Goal: Complete application form

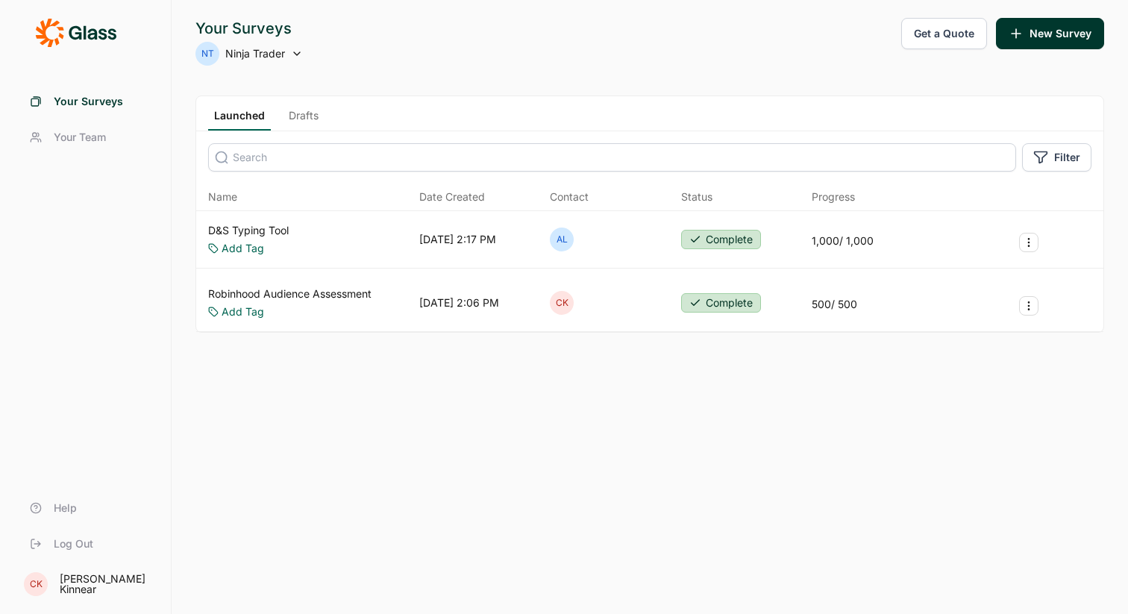
click at [245, 230] on link "D&S Typing Tool" at bounding box center [248, 230] width 81 height 15
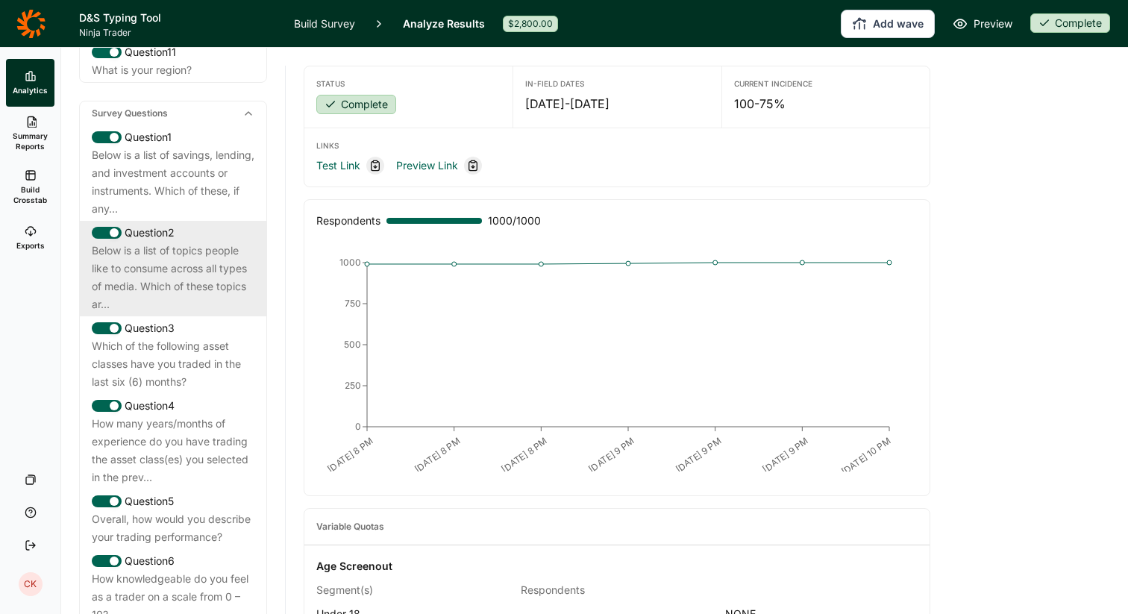
scroll to position [680, 0]
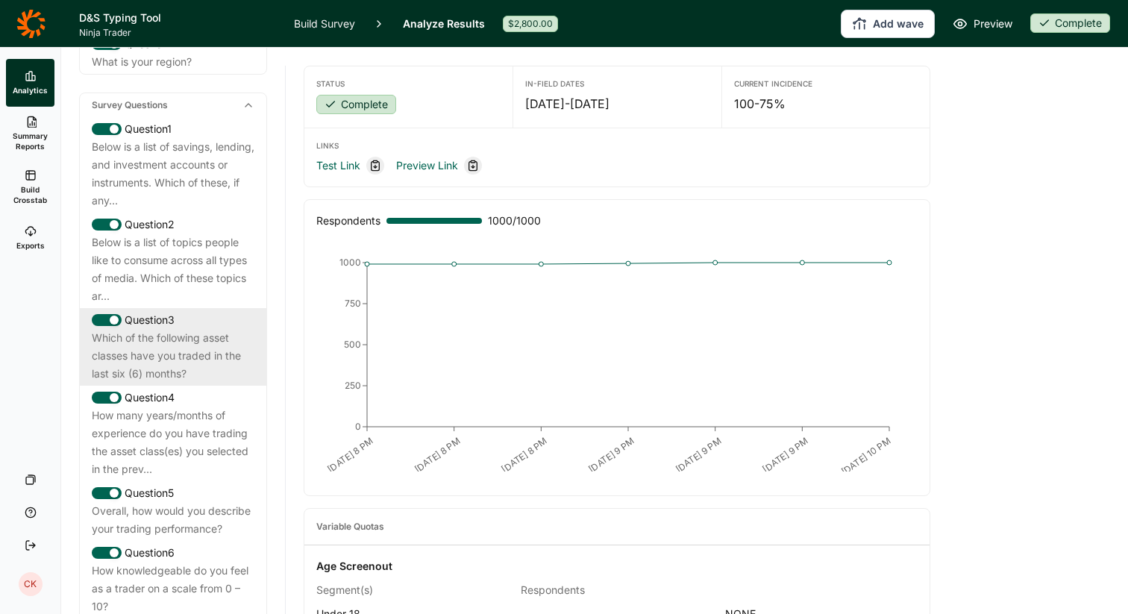
click at [187, 329] on div "Which of the following asset classes have you traded in the last six (6) months?" at bounding box center [173, 356] width 163 height 54
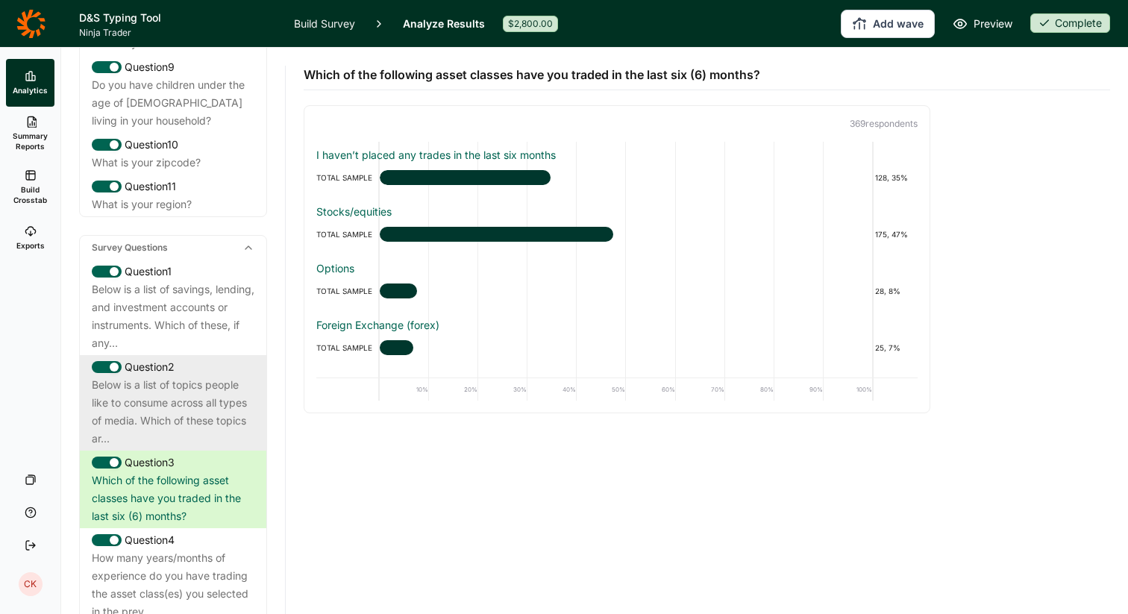
scroll to position [536, 0]
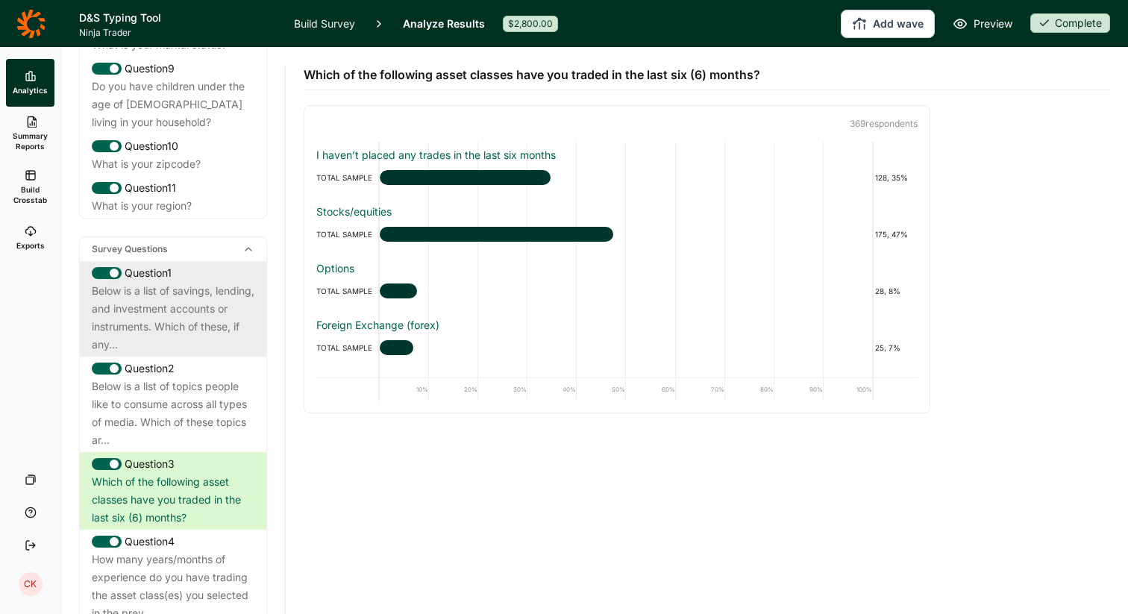
click at [150, 289] on div "Below is a list of savings, lending, and investment accounts or instruments. Wh…" at bounding box center [173, 318] width 163 height 72
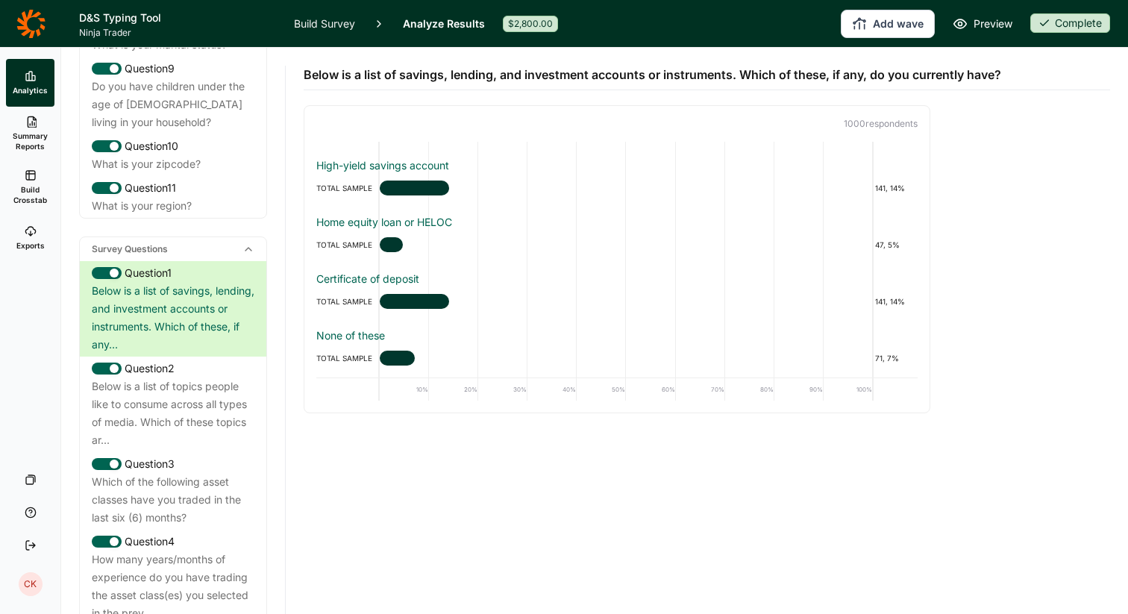
scroll to position [559, 0]
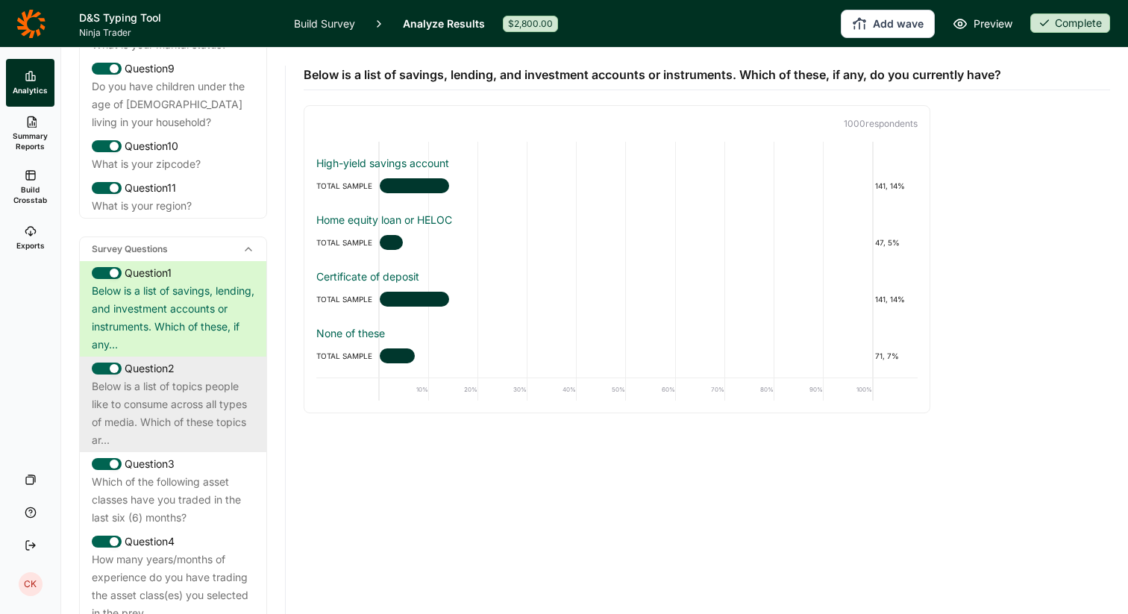
click at [168, 380] on div "Below is a list of topics people like to consume across all types of media. Whi…" at bounding box center [173, 413] width 163 height 72
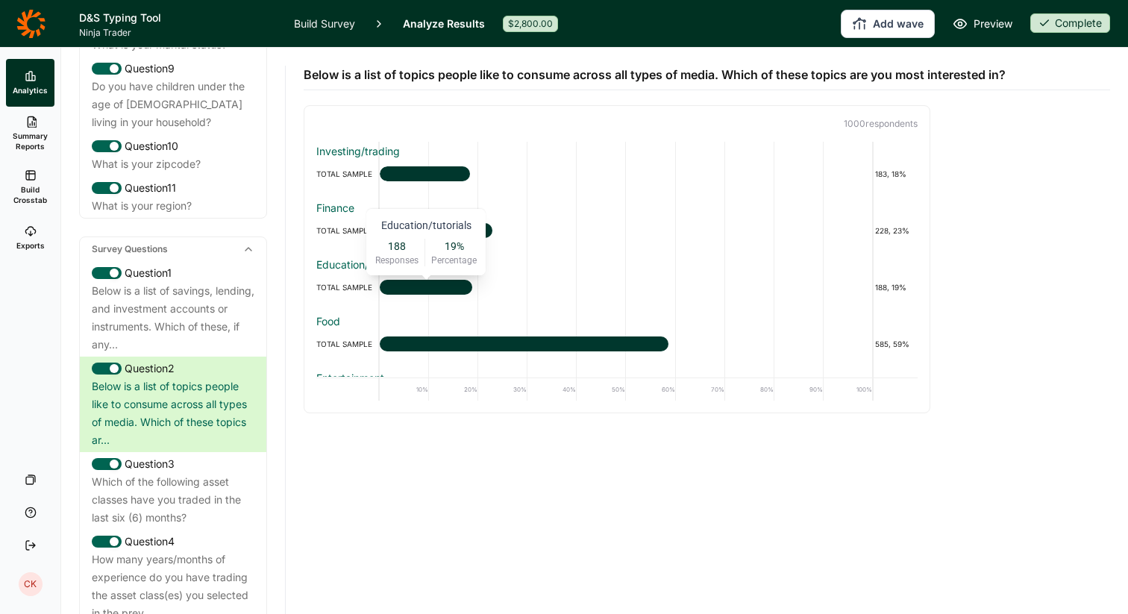
scroll to position [2, 0]
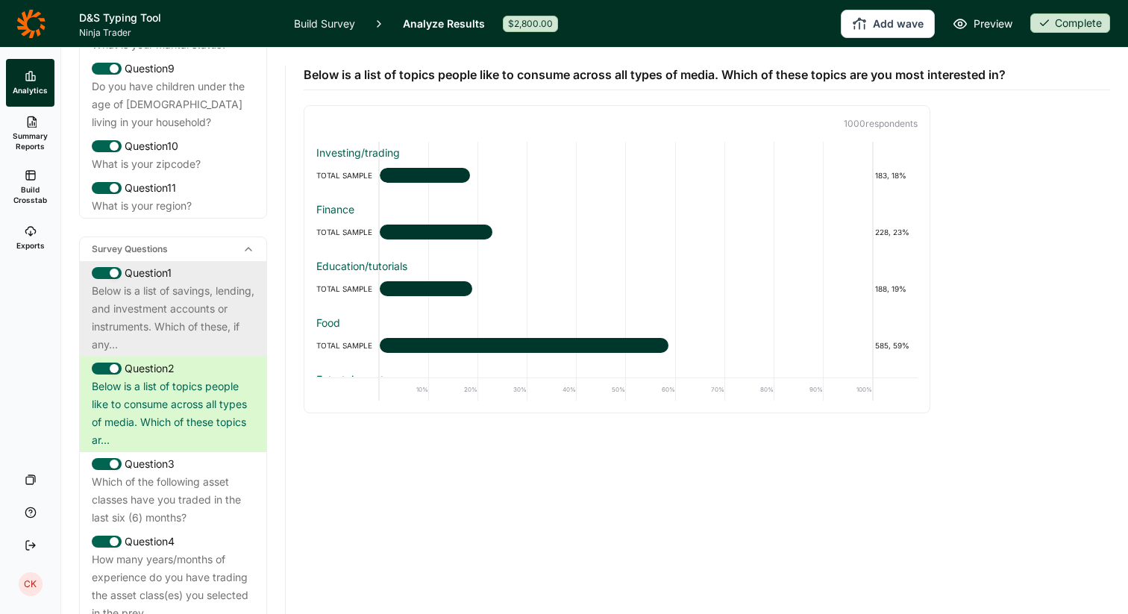
click at [150, 301] on div "Below is a list of savings, lending, and investment accounts or instruments. Wh…" at bounding box center [173, 318] width 163 height 72
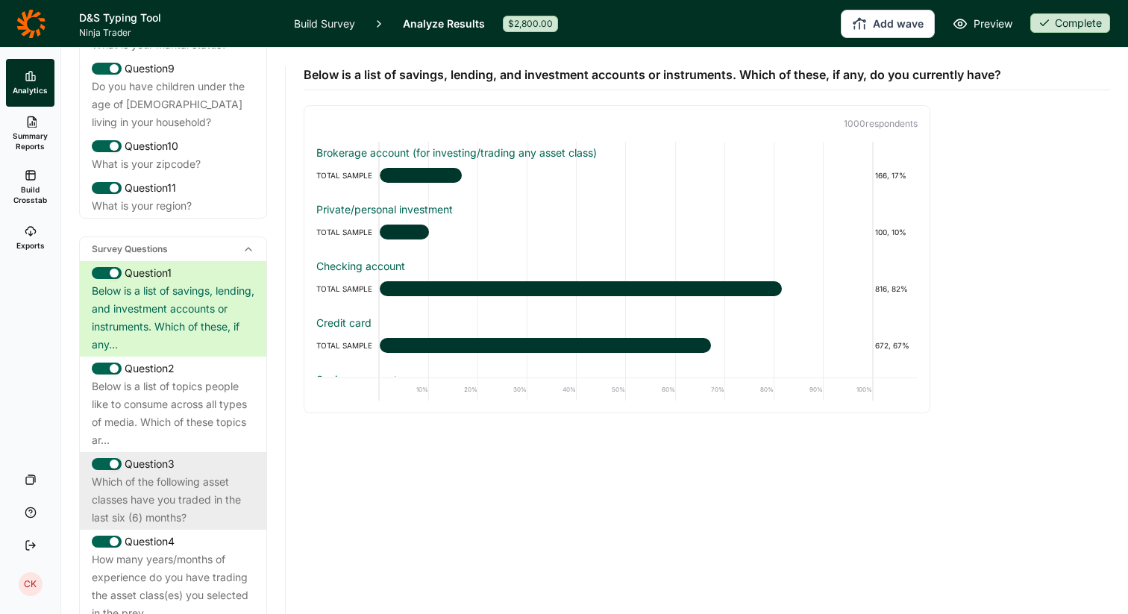
click at [163, 473] on div "Which of the following asset classes have you traded in the last six (6) months?" at bounding box center [173, 500] width 163 height 54
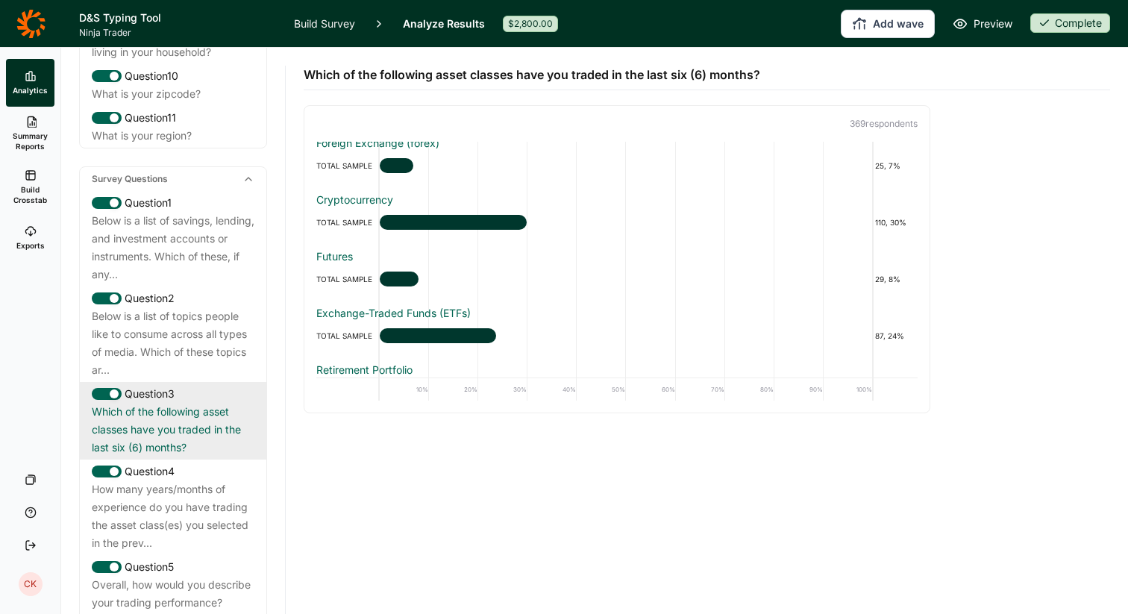
scroll to position [623, 0]
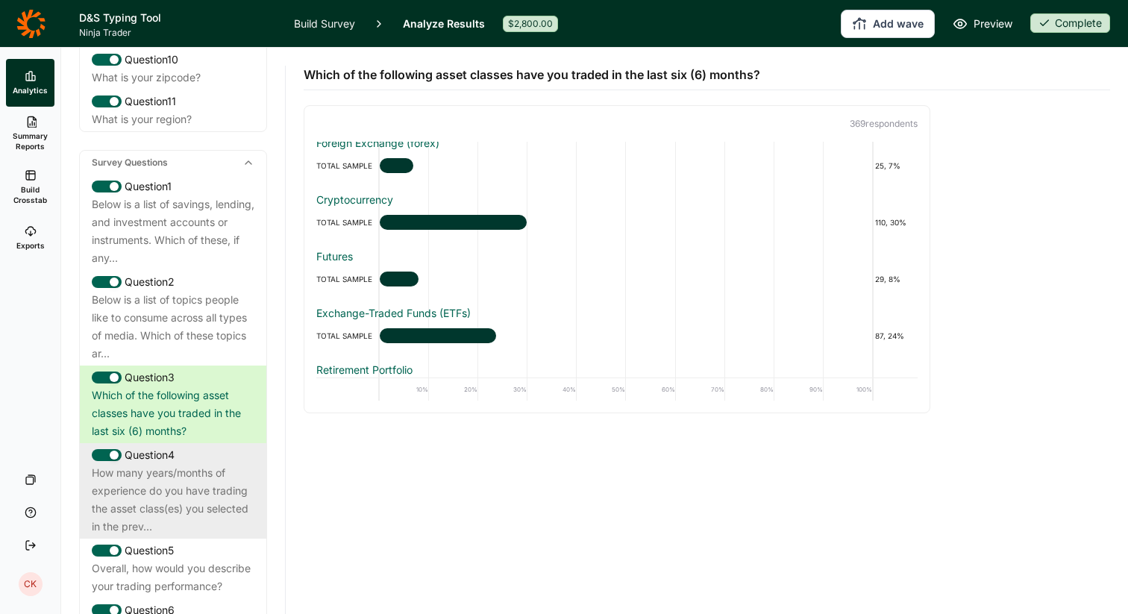
click at [163, 468] on div "How many years/months of experience do you have trading the asset class(es) you…" at bounding box center [173, 500] width 163 height 72
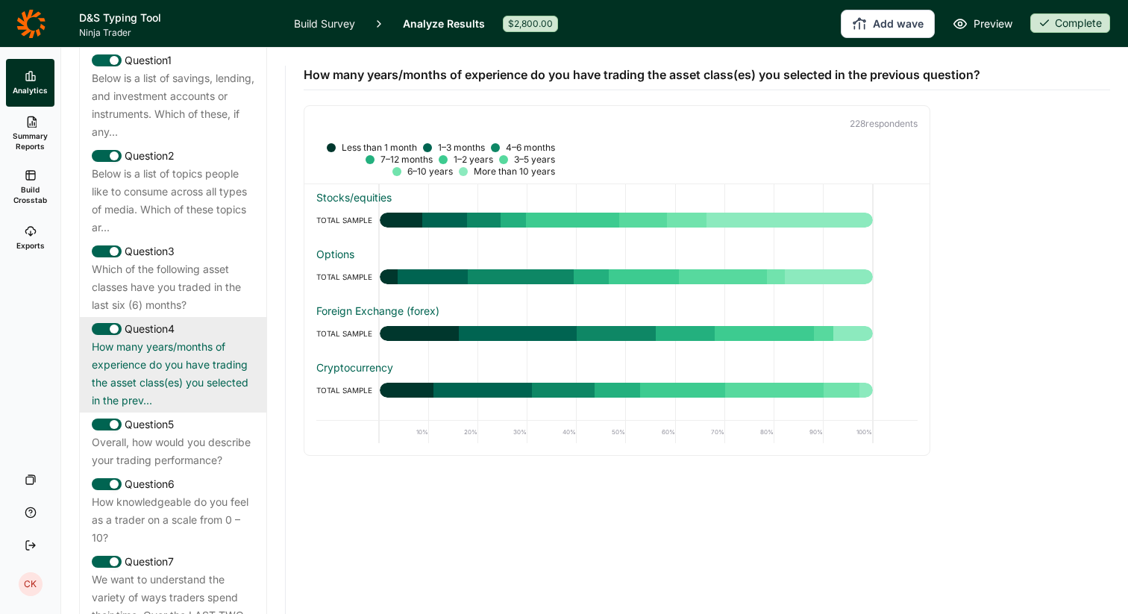
scroll to position [762, 0]
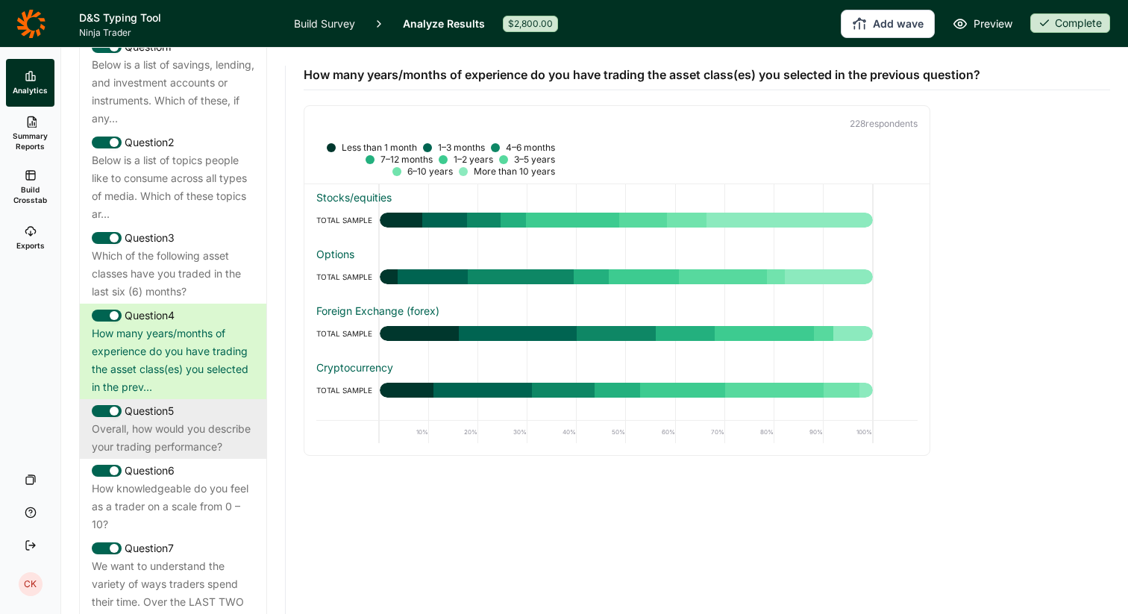
click at [157, 420] on div "Overall, how would you describe your trading performance?" at bounding box center [173, 438] width 163 height 36
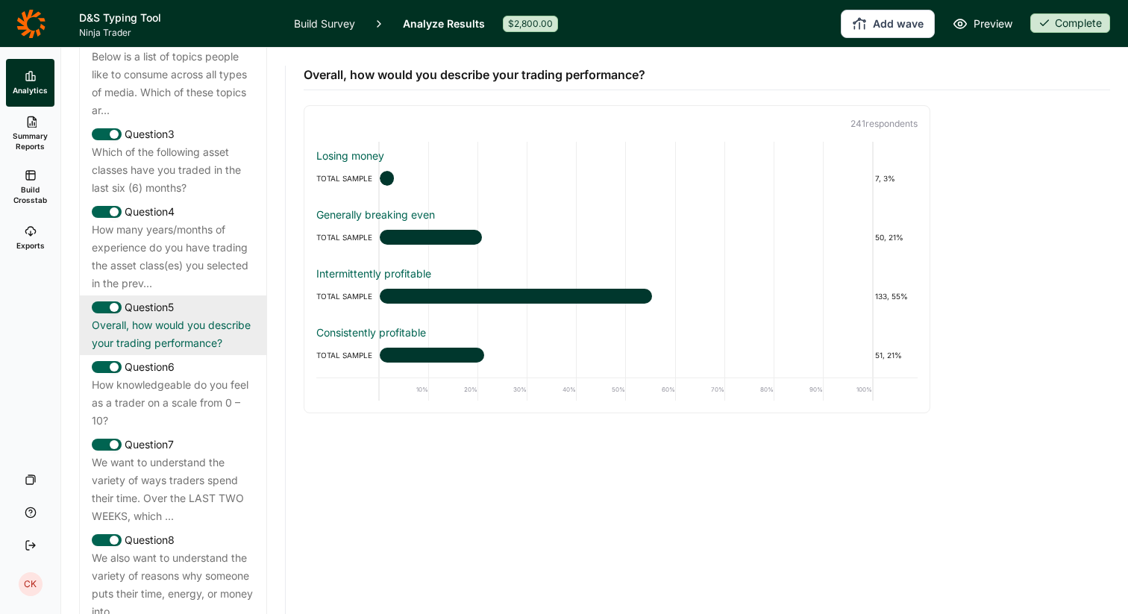
scroll to position [867, 0]
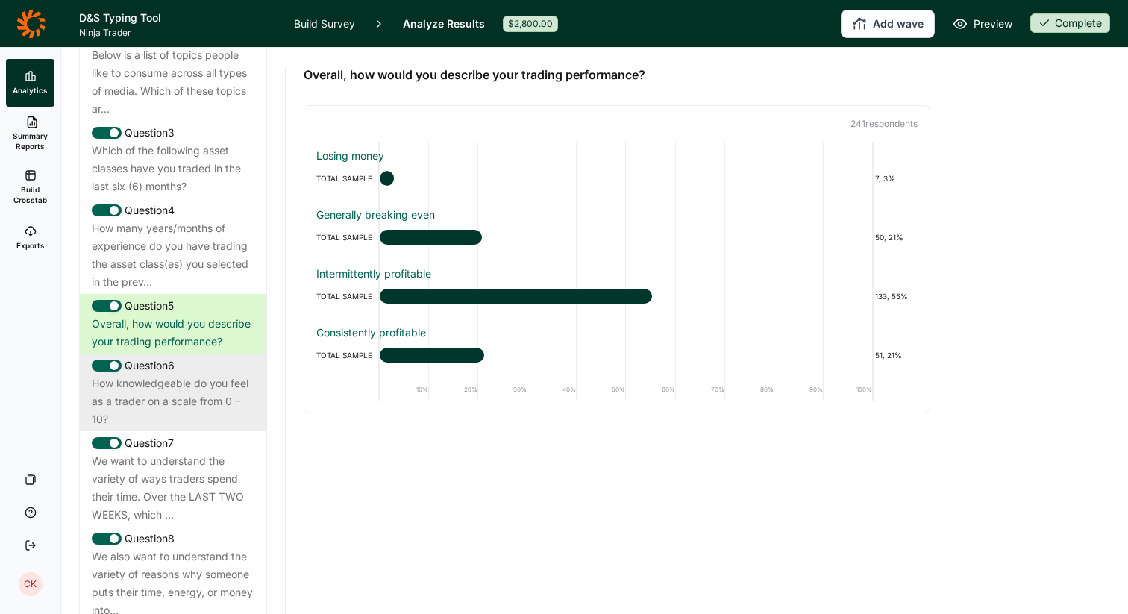
click at [180, 374] on div "How knowledgeable do you feel as a trader on a scale from 0 – 10?" at bounding box center [173, 401] width 163 height 54
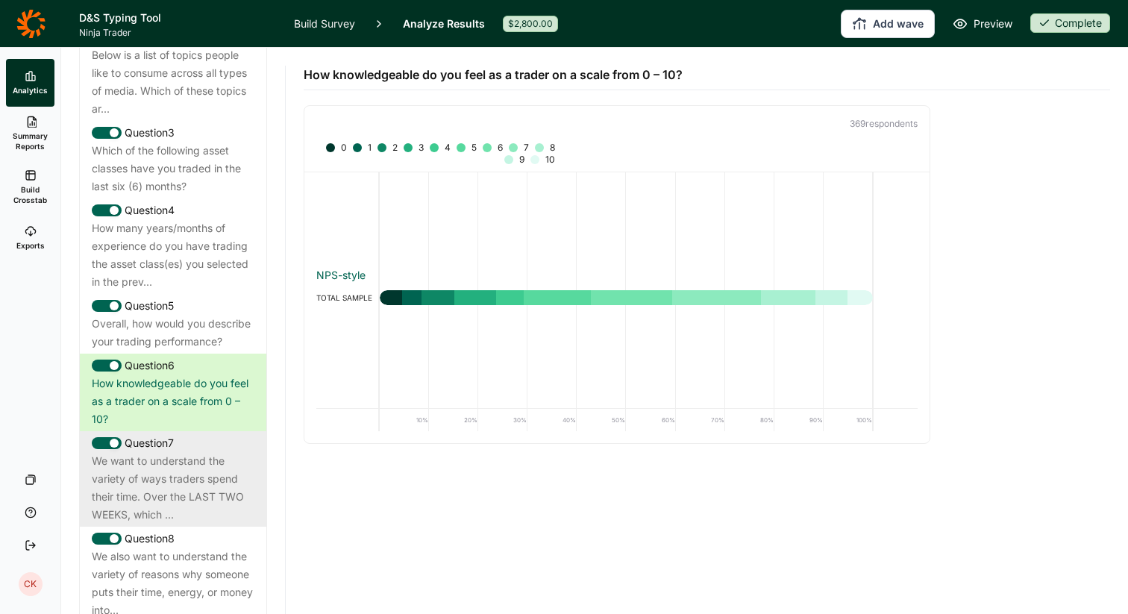
click at [154, 457] on div "We want to understand the variety of ways traders spend their time. Over the LA…" at bounding box center [173, 488] width 163 height 72
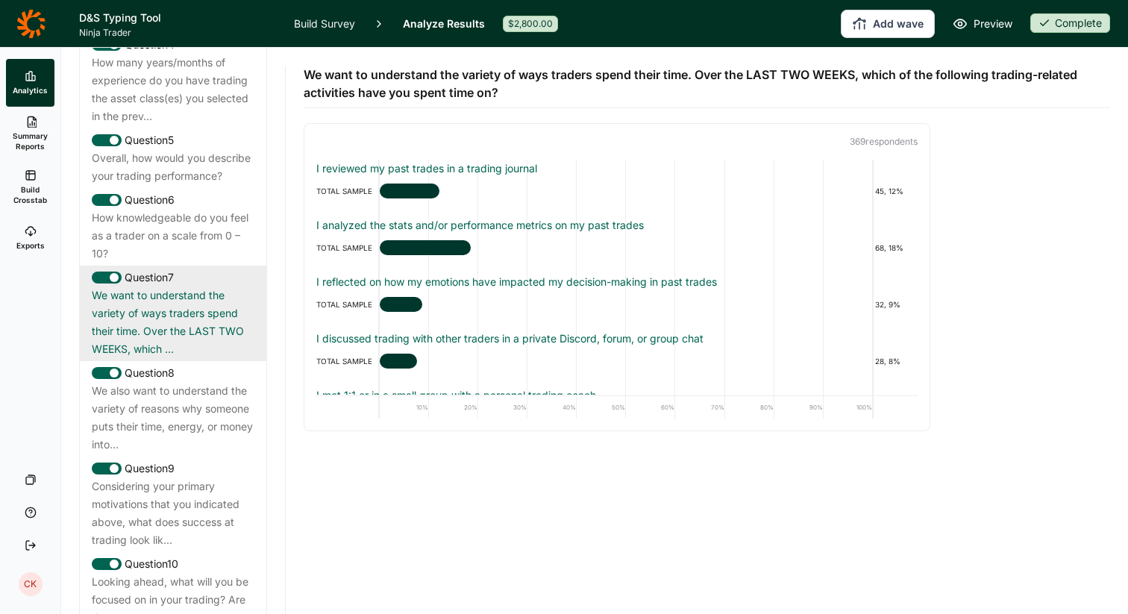
scroll to position [515, 0]
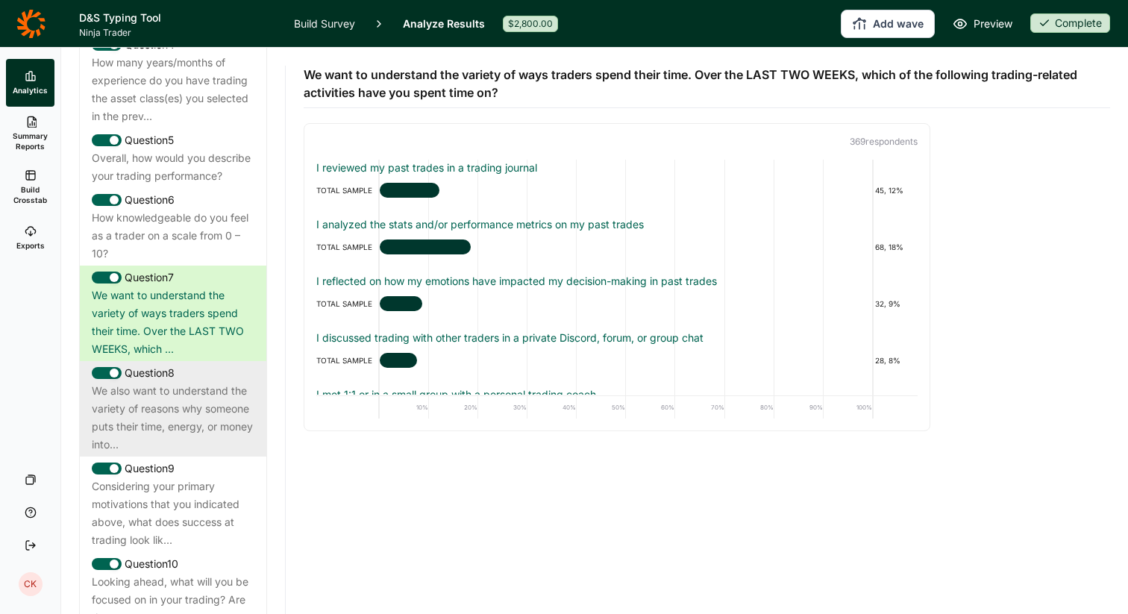
click at [168, 392] on div "We also want to understand the variety of reasons why someone puts their time, …" at bounding box center [173, 418] width 163 height 72
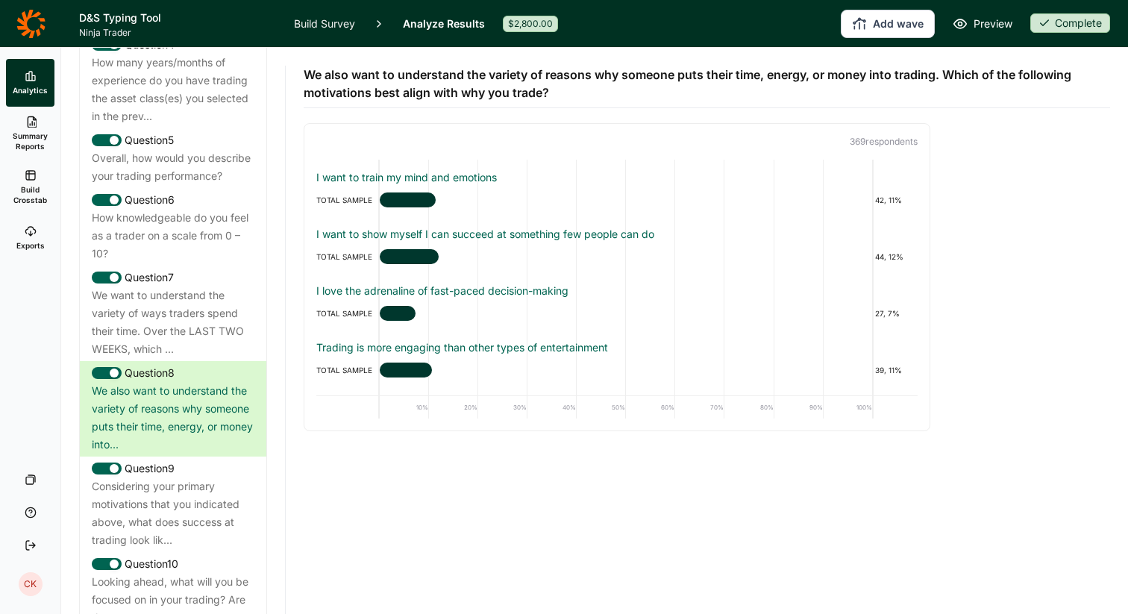
scroll to position [0, 0]
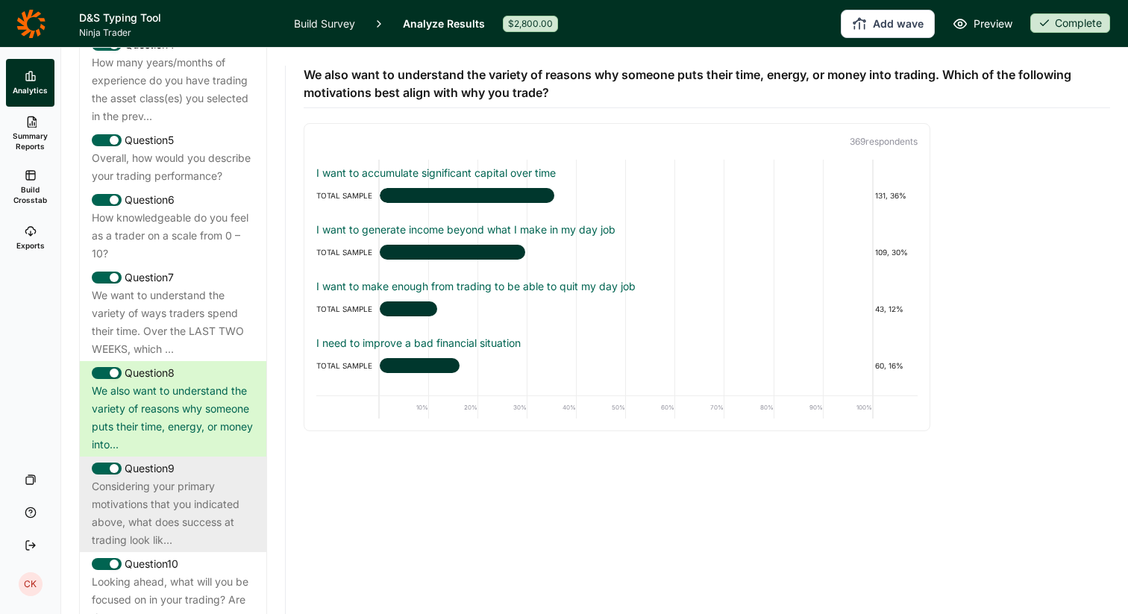
click at [155, 485] on div "Considering your primary motivations that you indicated above, what does succes…" at bounding box center [173, 513] width 163 height 72
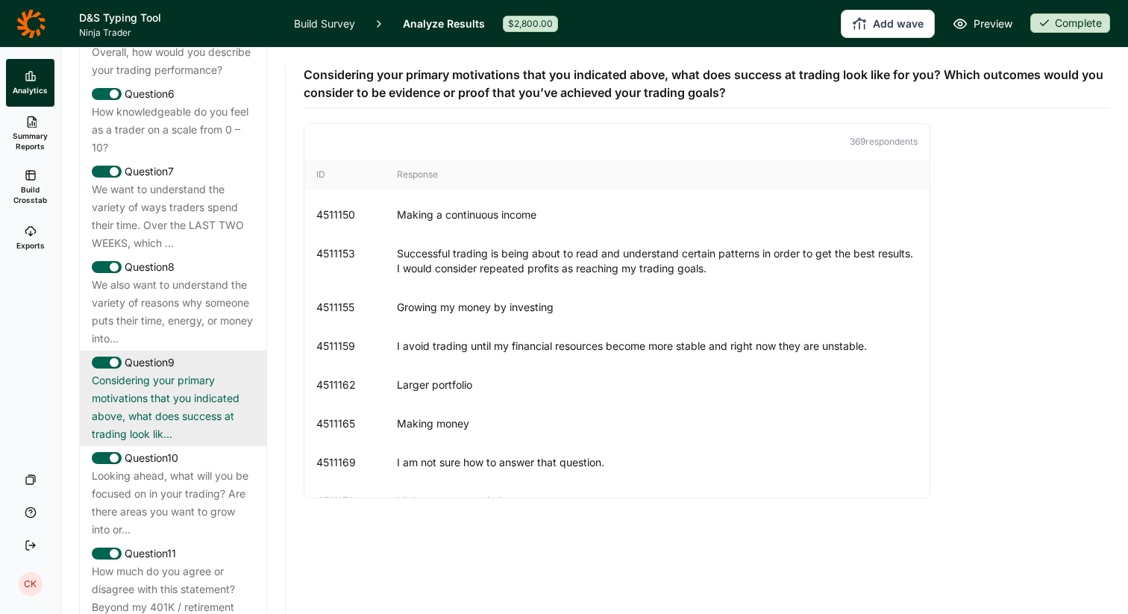
scroll to position [1176, 0]
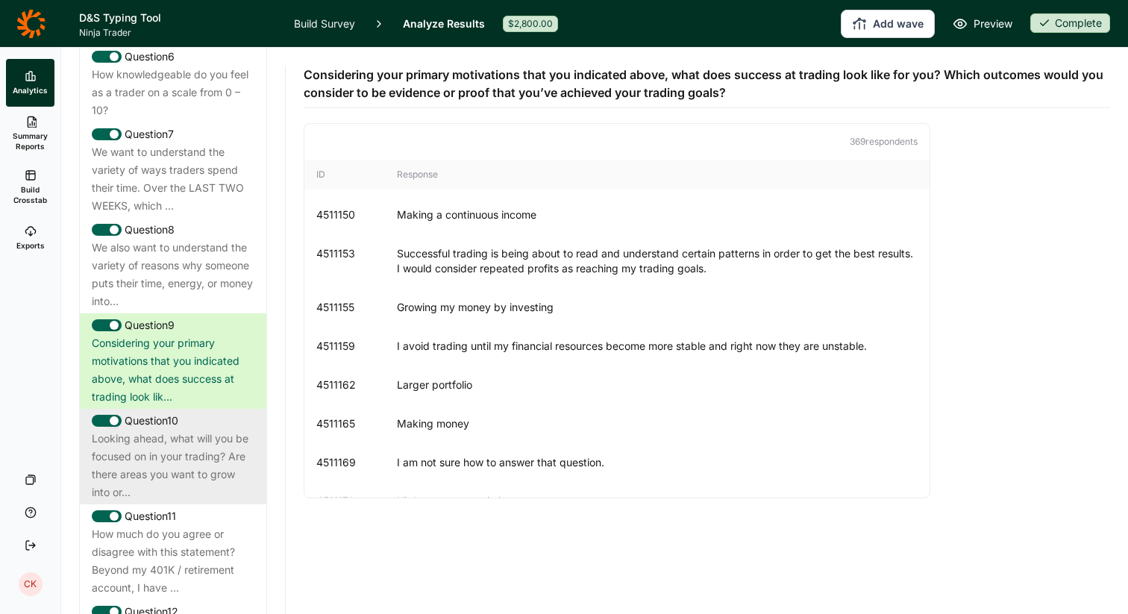
click at [169, 444] on div "Looking ahead, what will you be focused on in your trading? Are there areas you…" at bounding box center [173, 466] width 163 height 72
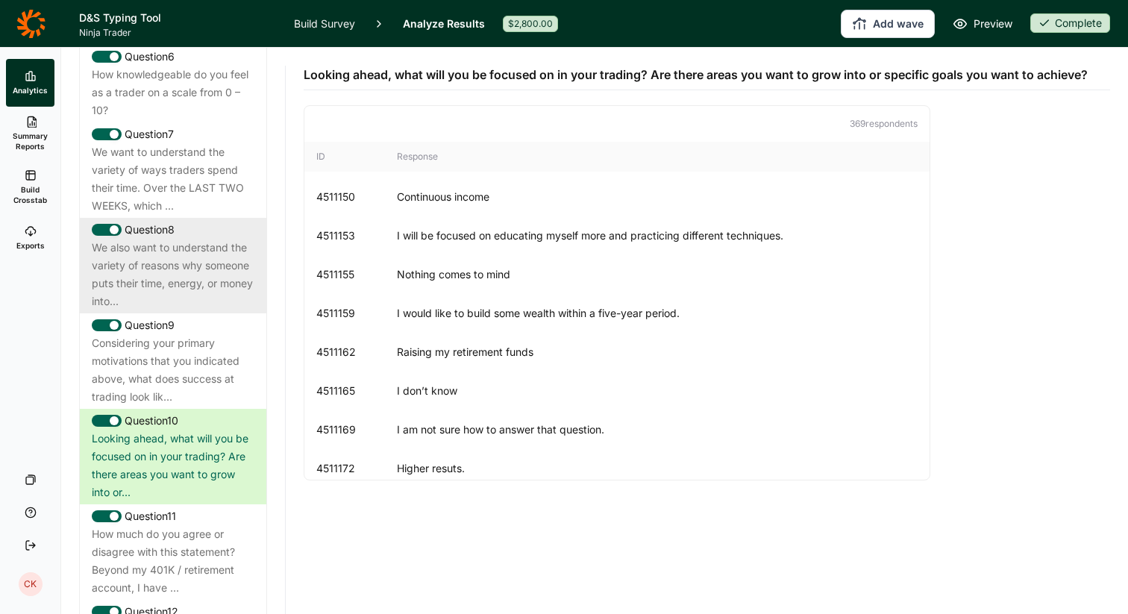
click at [160, 239] on div "We also want to understand the variety of reasons why someone puts their time, …" at bounding box center [173, 275] width 163 height 72
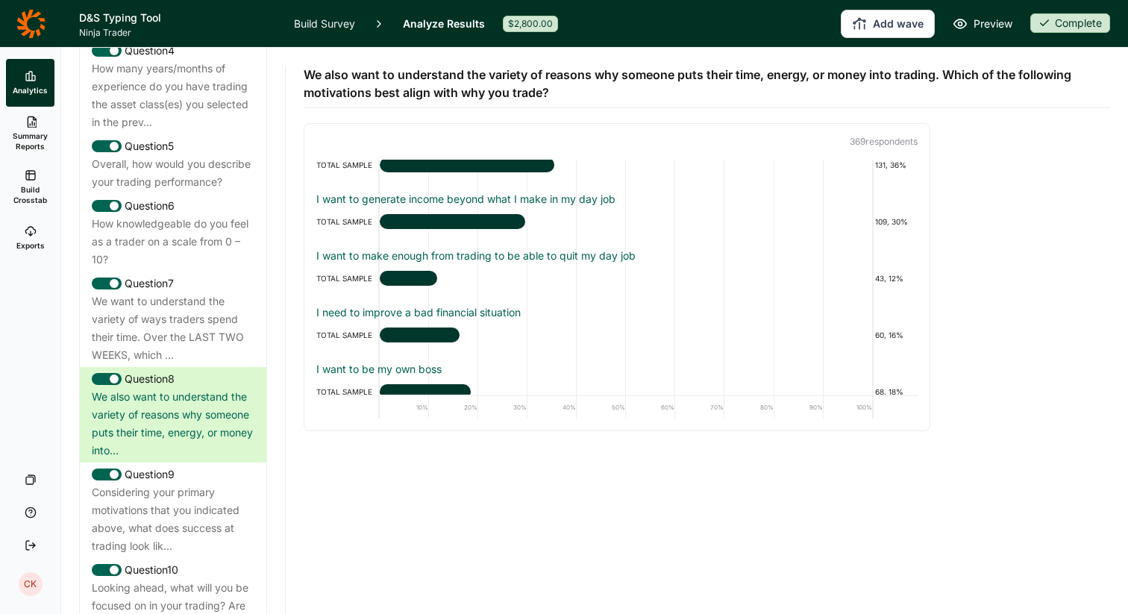
scroll to position [0, 0]
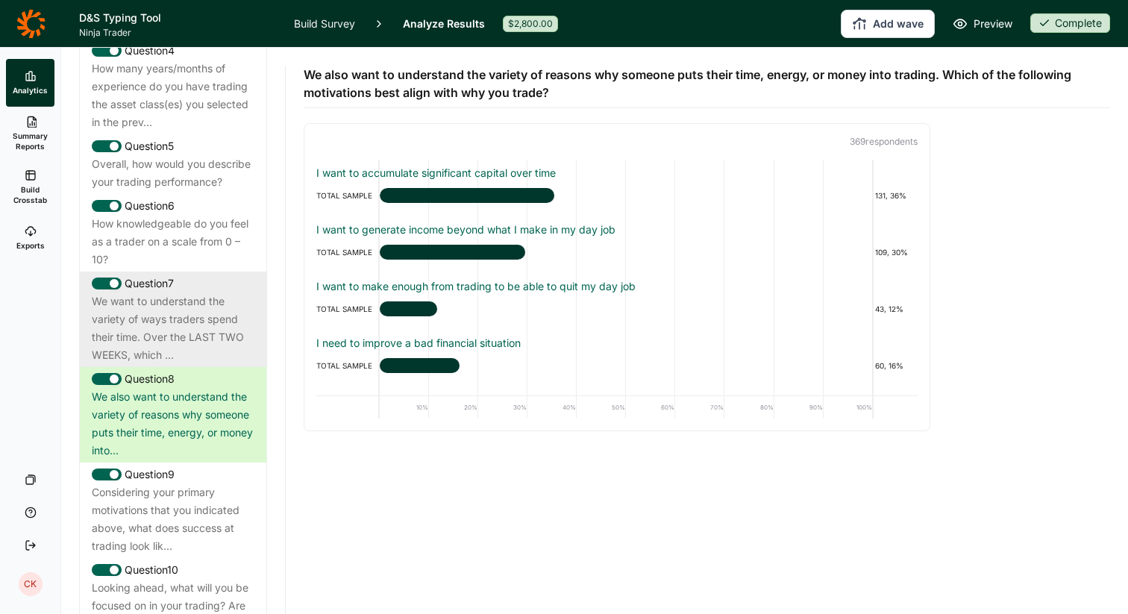
click at [178, 292] on div "We want to understand the variety of ways traders spend their time. Over the LA…" at bounding box center [173, 328] width 163 height 72
